Goal: Task Accomplishment & Management: Manage account settings

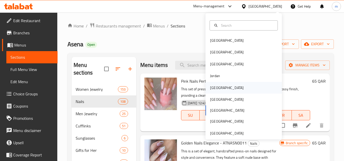
scroll to position [1196, 0]
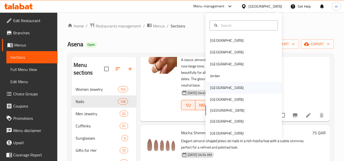
click at [224, 84] on div "Kuwait" at bounding box center [243, 88] width 76 height 12
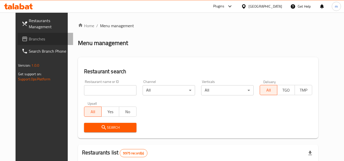
click at [29, 37] on span "Branches" at bounding box center [49, 39] width 40 height 6
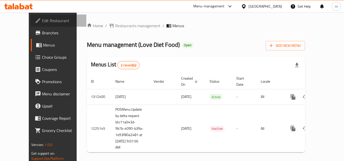
click at [42, 21] on span "Edit Restaurant" at bounding box center [62, 21] width 40 height 6
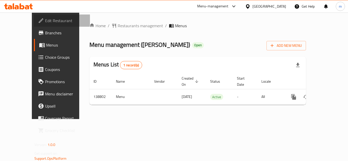
click at [45, 23] on span "Edit Restaurant" at bounding box center [65, 21] width 41 height 6
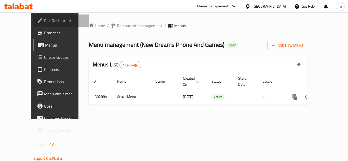
click at [44, 21] on span "Edit Restaurant" at bounding box center [64, 21] width 41 height 6
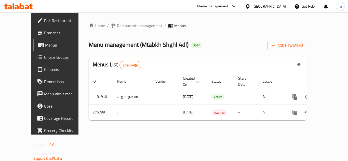
click at [44, 23] on span "Edit Restaurant" at bounding box center [64, 21] width 41 height 6
click at [144, 65] on div "Menus List 2 record(s)" at bounding box center [198, 64] width 218 height 17
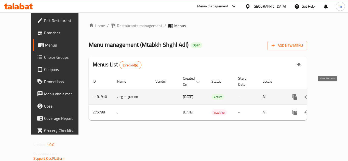
click at [329, 95] on icon "enhanced table" at bounding box center [331, 97] width 5 height 5
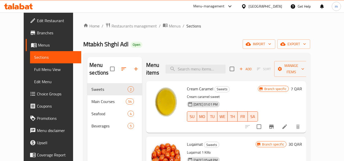
click at [199, 38] on div "Home / Restaurants management / Menus / Sections Mtabkh Shghl Adl Open import e…" at bounding box center [196, 122] width 227 height 199
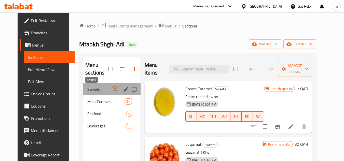
click at [89, 89] on span "Sweets" at bounding box center [99, 89] width 24 height 6
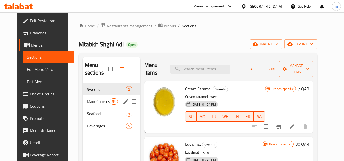
click at [89, 102] on span "Main Courses" at bounding box center [98, 101] width 23 height 6
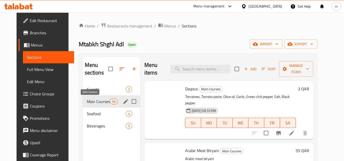
click at [87, 112] on span "Seafood" at bounding box center [106, 114] width 39 height 6
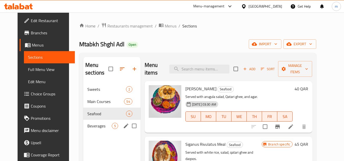
click at [85, 131] on div "Beverages 5" at bounding box center [111, 126] width 57 height 12
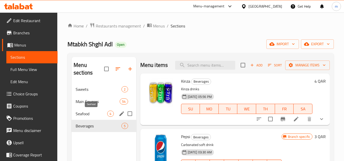
click at [89, 115] on span "Seafood" at bounding box center [92, 114] width 32 height 6
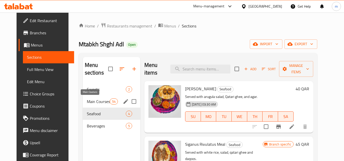
click at [90, 104] on span "Main Courses" at bounding box center [98, 101] width 23 height 6
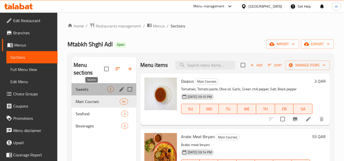
click at [93, 89] on span "Sweets" at bounding box center [92, 89] width 32 height 6
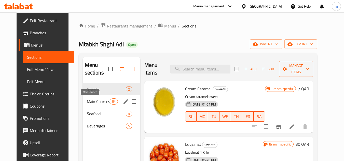
click at [87, 104] on span "Main Courses" at bounding box center [98, 101] width 23 height 6
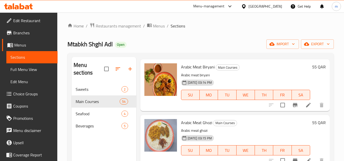
scroll to position [51, 0]
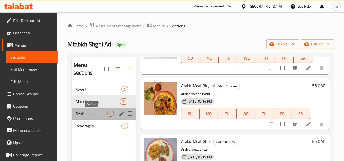
click at [80, 117] on span "Seafood" at bounding box center [92, 114] width 32 height 6
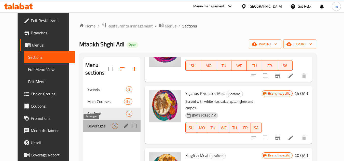
click at [90, 127] on span "Beverages" at bounding box center [99, 126] width 24 height 6
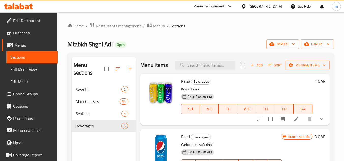
click at [276, 6] on div "Qatar" at bounding box center [265, 7] width 34 height 6
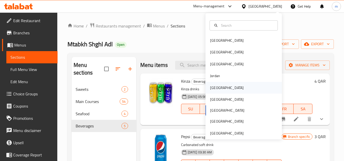
click at [217, 83] on div "Kuwait" at bounding box center [227, 88] width 42 height 12
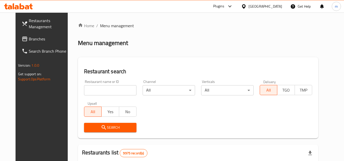
click at [29, 42] on span "Branches" at bounding box center [49, 39] width 40 height 6
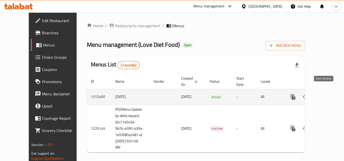
click at [326, 94] on icon "enhanced table" at bounding box center [329, 97] width 6 height 6
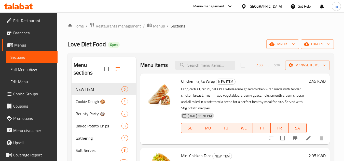
click at [176, 39] on div "Love Diet Food Open import export" at bounding box center [200, 43] width 266 height 9
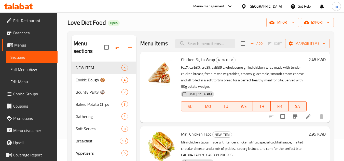
scroll to position [14, 0]
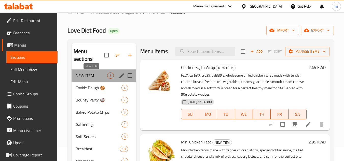
click at [92, 77] on span "NEW ITEM" at bounding box center [92, 76] width 32 height 6
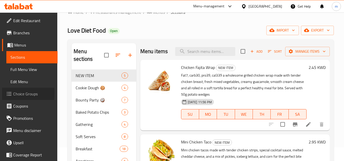
click at [5, 93] on link "Choice Groups" at bounding box center [29, 94] width 55 height 12
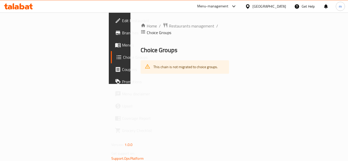
click at [211, 20] on div "Home / Restaurants management / Choice Groups Choice Groups This chain is not m…" at bounding box center [184, 47] width 109 height 71
click at [111, 48] on link "Menus" at bounding box center [139, 45] width 56 height 12
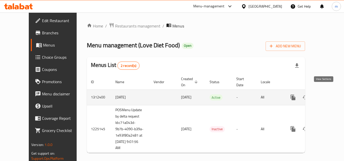
click at [326, 94] on icon "enhanced table" at bounding box center [329, 97] width 6 height 6
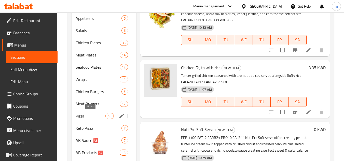
scroll to position [178, 0]
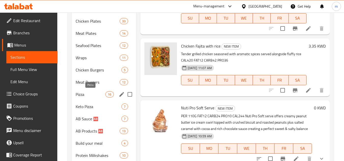
click at [83, 97] on span "Pizza" at bounding box center [91, 94] width 30 height 6
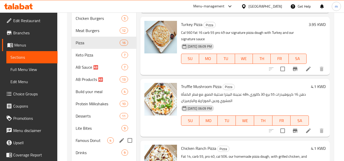
scroll to position [217, 0]
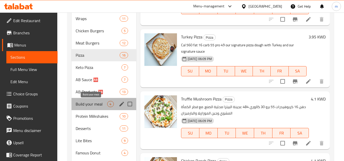
click at [92, 107] on span "Build your meal" at bounding box center [92, 104] width 32 height 6
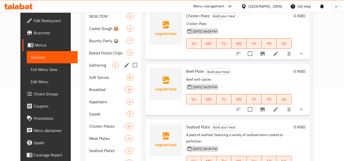
scroll to position [76, 0]
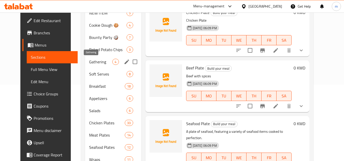
click at [89, 60] on span "Gathering" at bounding box center [100, 62] width 23 height 6
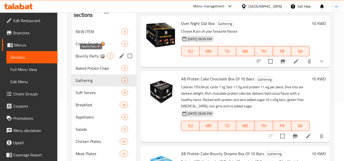
scroll to position [51, 0]
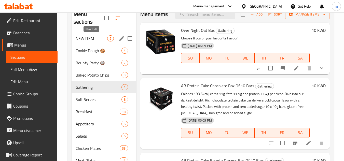
click at [89, 38] on span "NEW ITEM" at bounding box center [92, 38] width 32 height 6
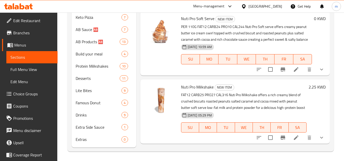
scroll to position [268, 0]
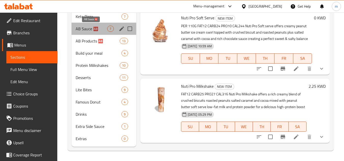
click at [87, 30] on span "AB Sauce 🆎" at bounding box center [92, 29] width 32 height 6
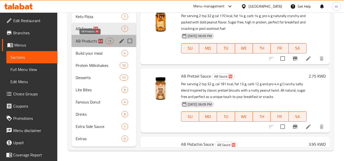
click at [87, 39] on span "AB Products 🆎" at bounding box center [91, 41] width 30 height 6
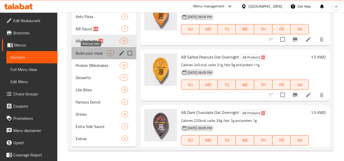
click at [86, 53] on span "Build your meal" at bounding box center [92, 53] width 32 height 6
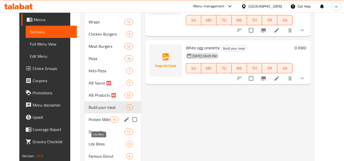
scroll to position [192, 0]
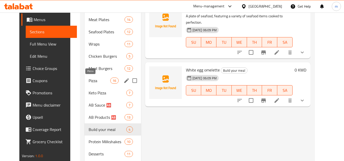
click at [89, 82] on span "Pizza" at bounding box center [100, 81] width 22 height 6
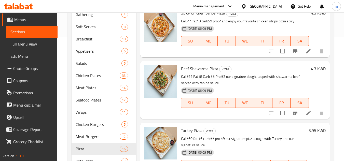
scroll to position [116, 0]
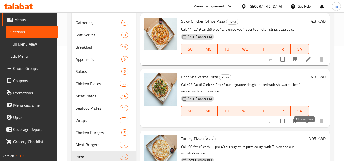
click at [305, 124] on icon at bounding box center [308, 121] width 6 height 6
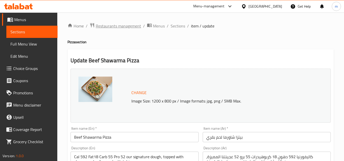
click at [120, 26] on span "Restaurants management" at bounding box center [118, 26] width 45 height 6
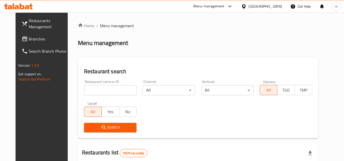
click at [182, 58] on div "Restaurant search Restaurant name or ID Restaurant name or ID Channel All ​ Ver…" at bounding box center [198, 97] width 240 height 81
click at [245, 7] on icon at bounding box center [244, 6] width 4 height 4
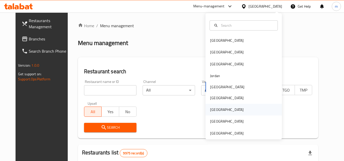
click at [221, 107] on div "Qatar" at bounding box center [243, 110] width 76 height 12
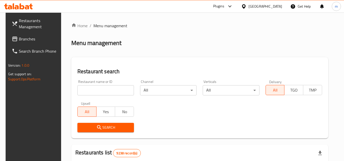
click at [22, 40] on span "Branches" at bounding box center [39, 39] width 40 height 6
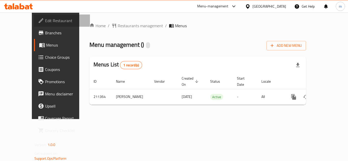
click at [45, 23] on span "Edit Restaurant" at bounding box center [65, 21] width 41 height 6
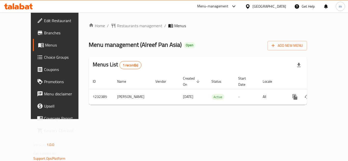
click at [44, 18] on span "Edit Restaurant" at bounding box center [64, 21] width 41 height 6
